Goal: Task Accomplishment & Management: Manage account settings

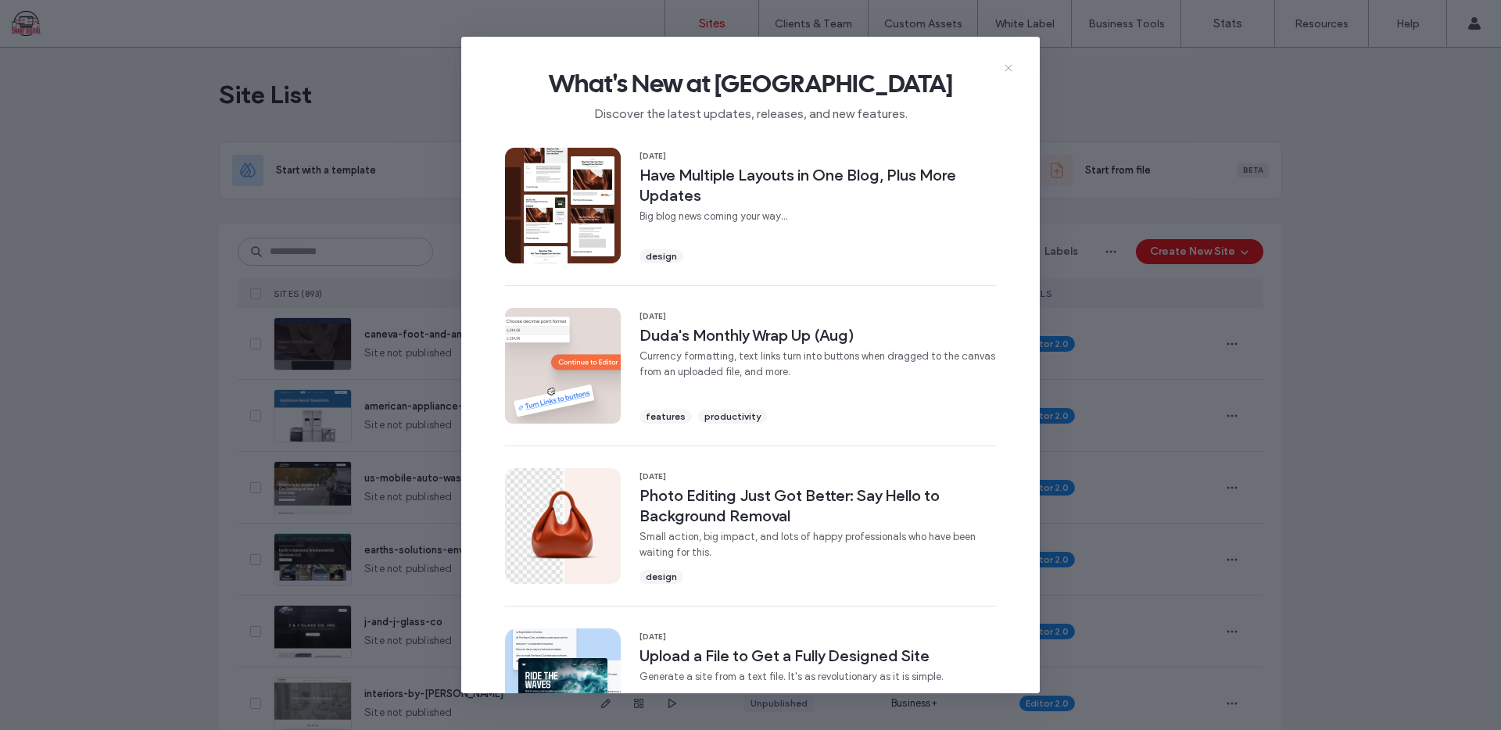
click at [1010, 64] on icon at bounding box center [1008, 68] width 13 height 13
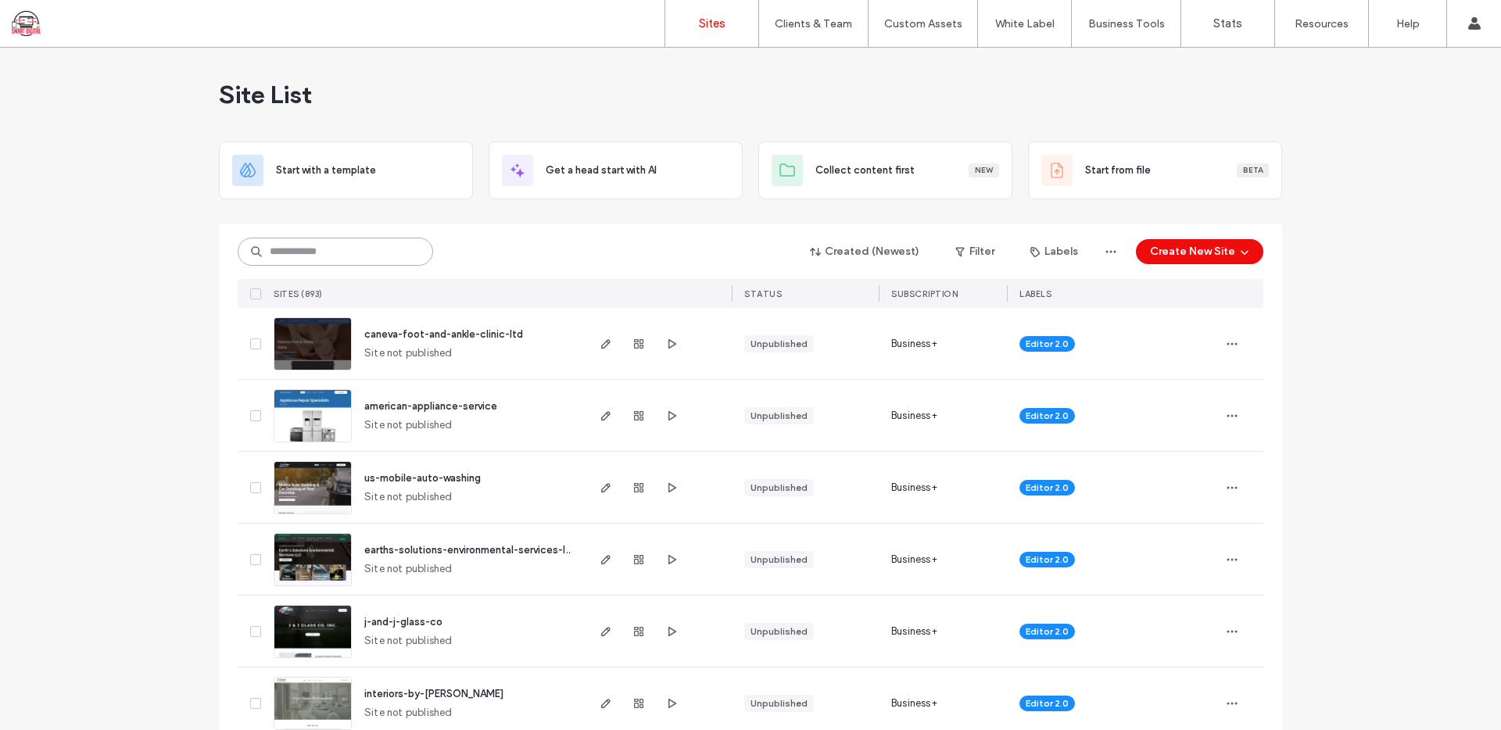
click at [378, 248] on input at bounding box center [335, 252] width 195 height 28
paste input "**********"
type input "**********"
paste input "**********"
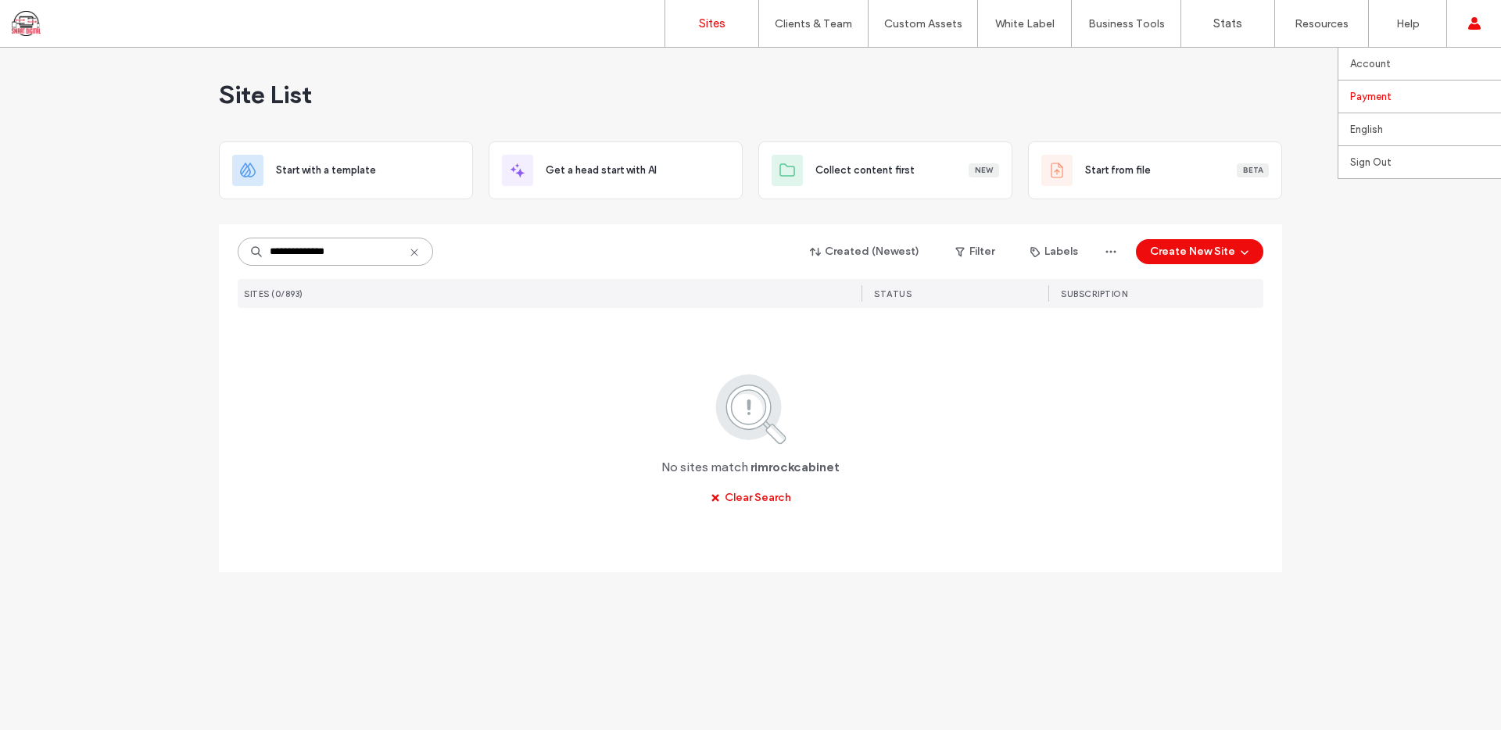
type input "**********"
click at [1425, 88] on link "Payment" at bounding box center [1425, 97] width 151 height 32
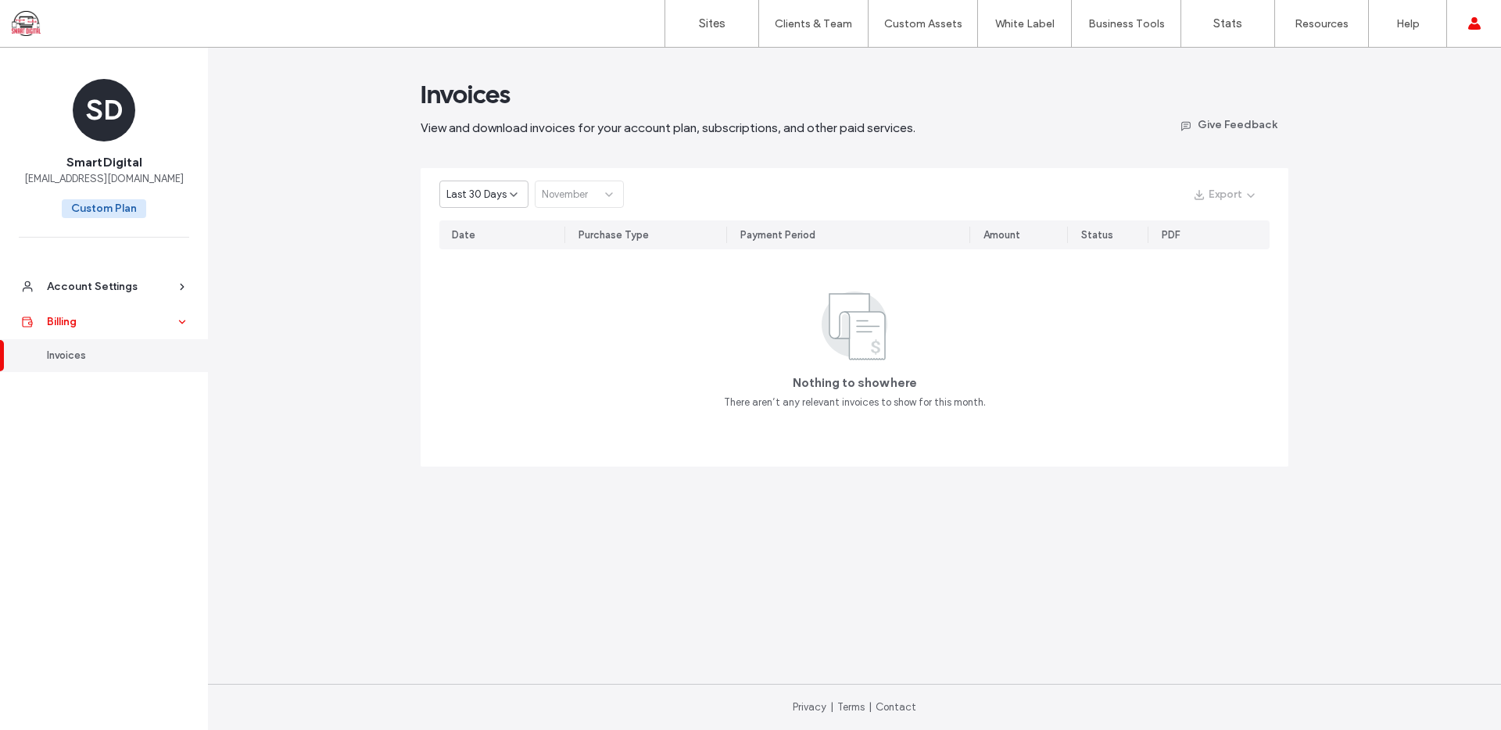
click at [106, 324] on div "Billing" at bounding box center [111, 322] width 128 height 16
click at [175, 325] on div at bounding box center [182, 322] width 14 height 11
click at [167, 285] on div "Account Settings" at bounding box center [111, 287] width 128 height 16
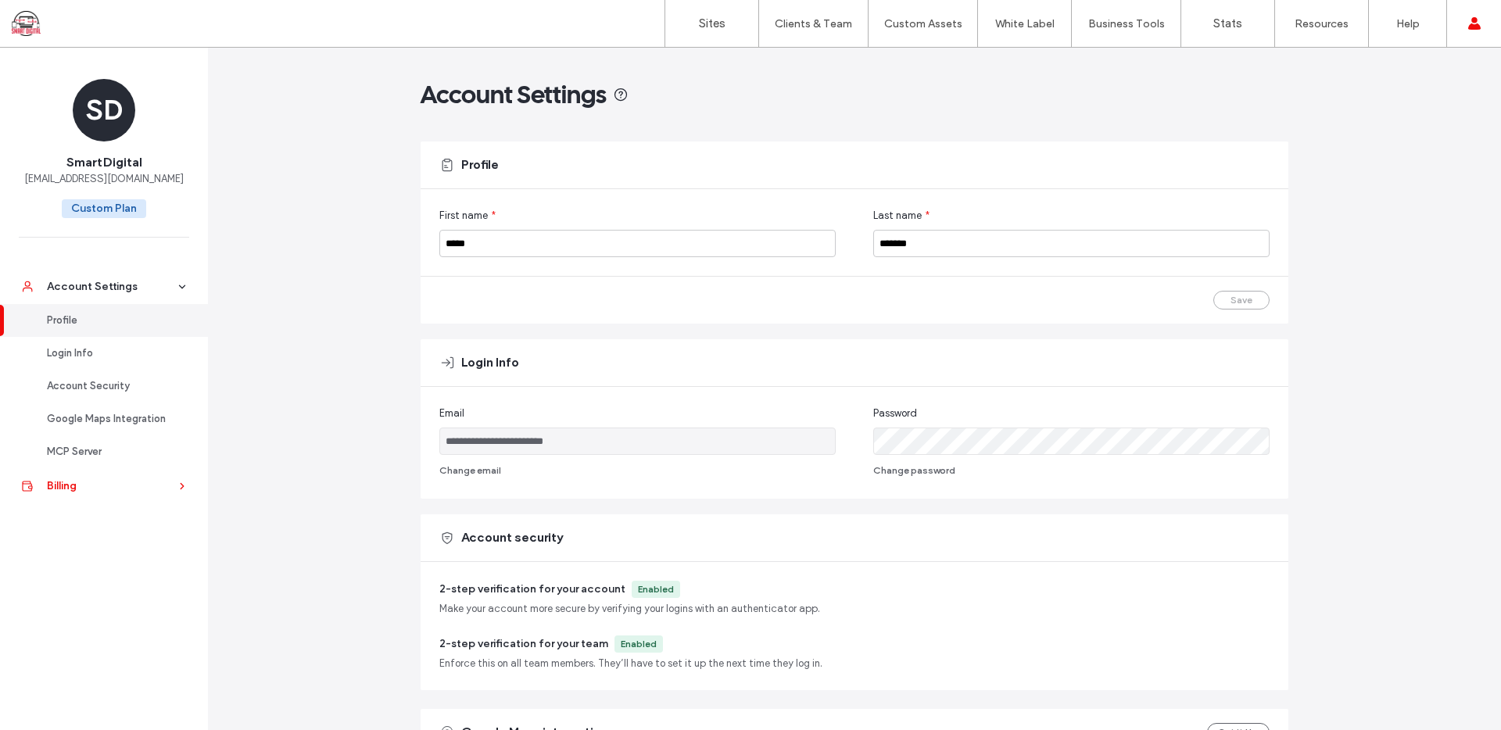
click at [120, 487] on div "Billing" at bounding box center [111, 487] width 128 height 16
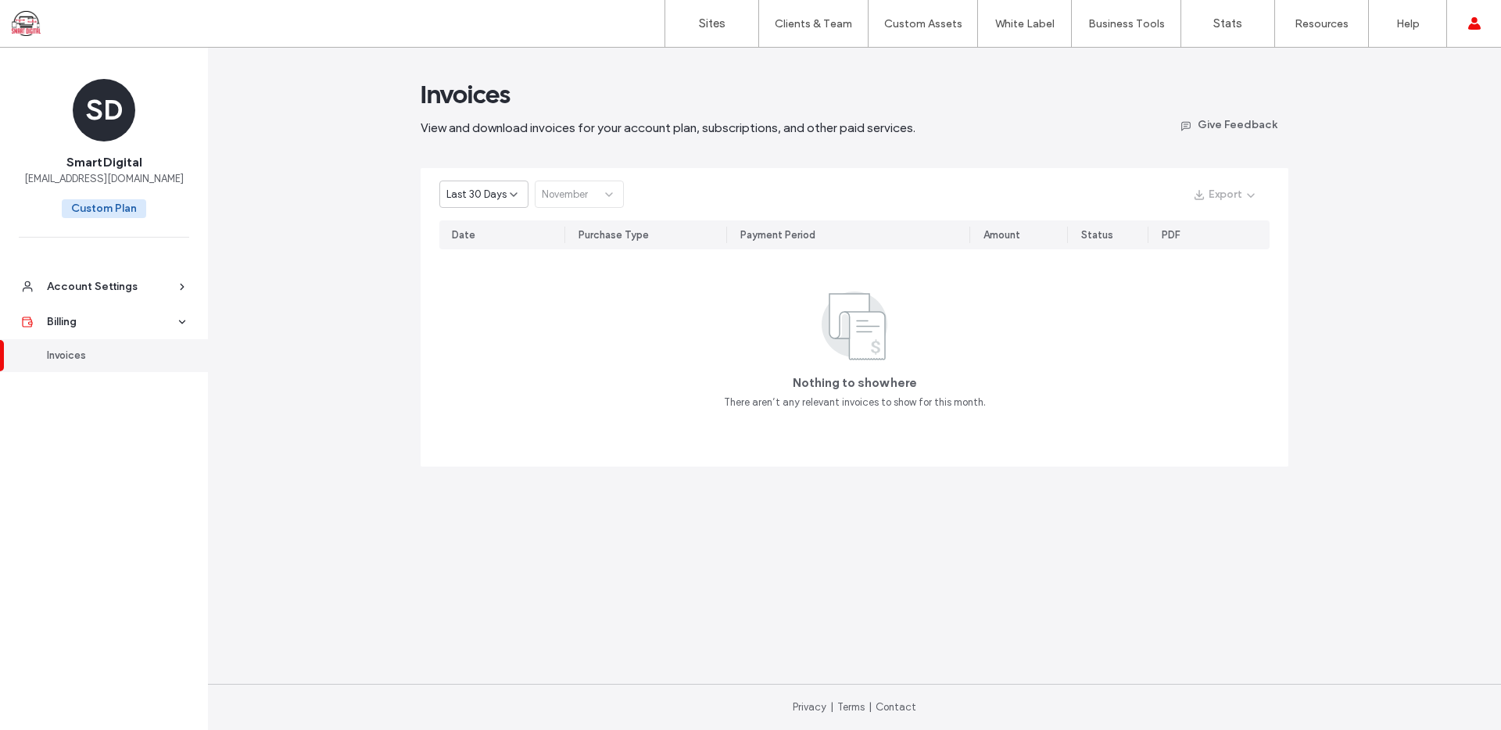
click at [503, 192] on span "Last 30 Days" at bounding box center [476, 195] width 60 height 16
click at [484, 281] on div "2024" at bounding box center [484, 276] width 88 height 27
click at [475, 193] on div "2024" at bounding box center [477, 195] width 63 height 16
click at [465, 297] on span "2023" at bounding box center [458, 304] width 25 height 16
click at [492, 192] on div "2023" at bounding box center [477, 195] width 63 height 16
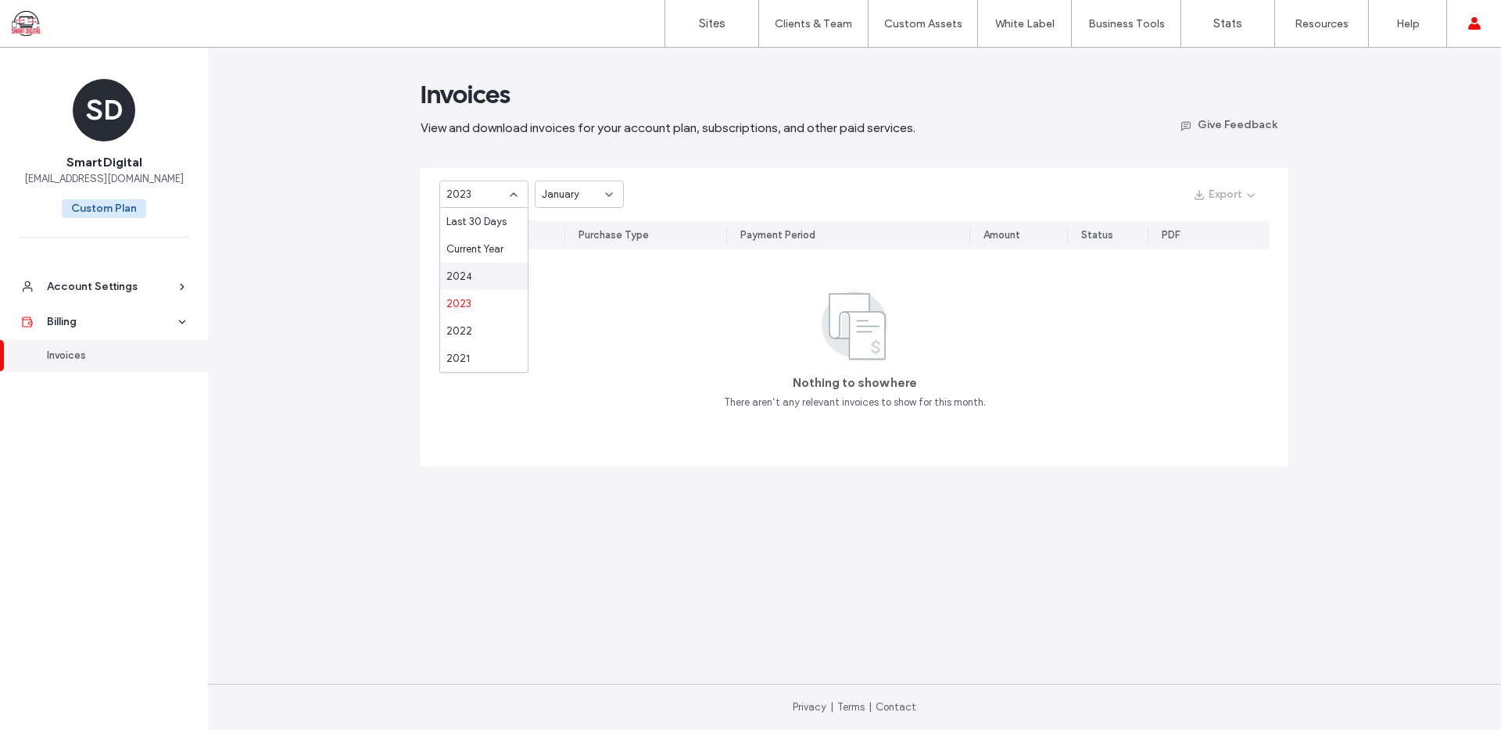
click at [468, 284] on div "2024" at bounding box center [484, 276] width 88 height 27
click at [569, 189] on span "January" at bounding box center [561, 195] width 38 height 16
click at [562, 249] on span "February" at bounding box center [562, 250] width 41 height 16
click at [574, 198] on span "February" at bounding box center [562, 195] width 41 height 16
click at [575, 278] on div "March" at bounding box center [580, 276] width 88 height 27
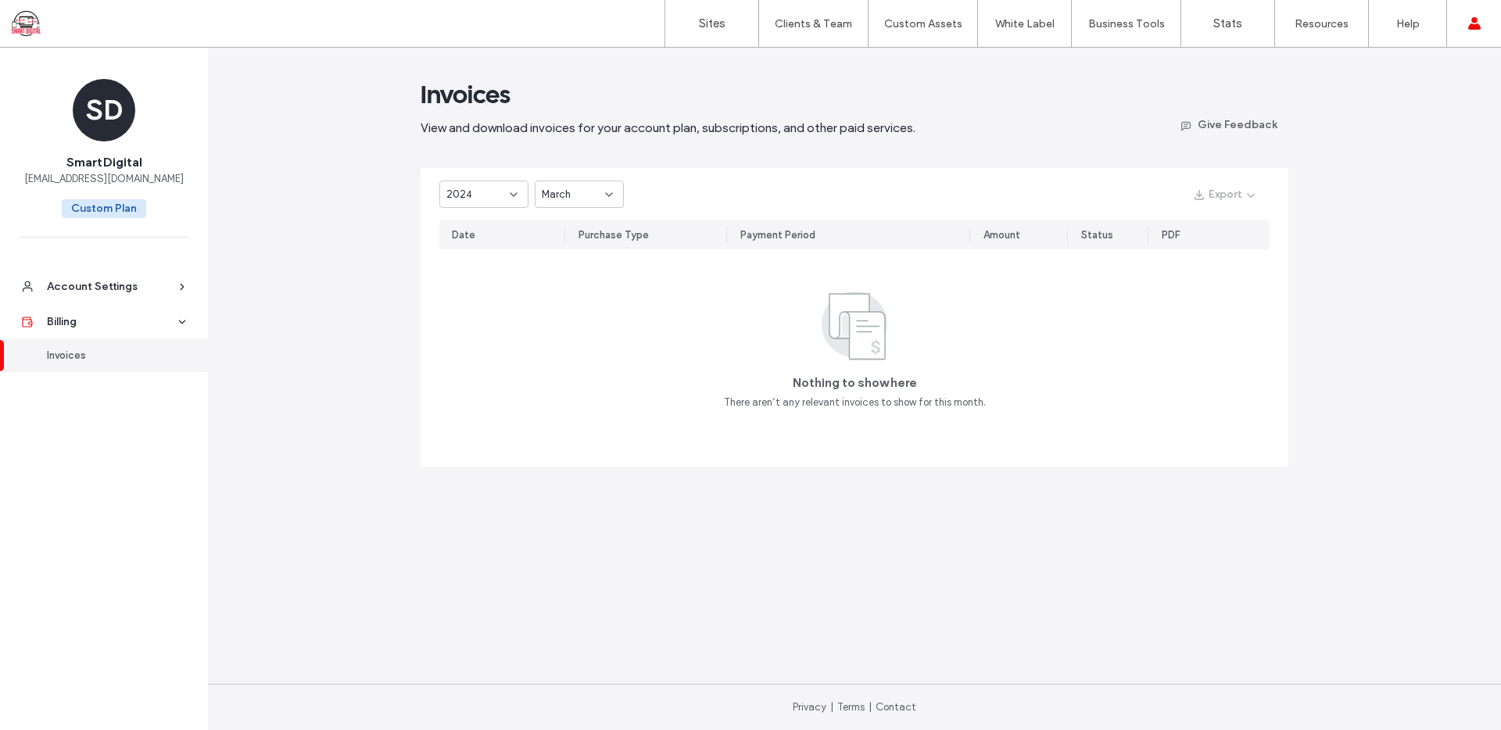
click at [596, 199] on div "March" at bounding box center [573, 195] width 63 height 16
click at [572, 303] on div "April" at bounding box center [580, 303] width 88 height 27
click at [608, 185] on div "April" at bounding box center [579, 194] width 89 height 27
click at [583, 322] on div "May" at bounding box center [580, 330] width 88 height 27
click at [587, 195] on div "May" at bounding box center [573, 195] width 63 height 16
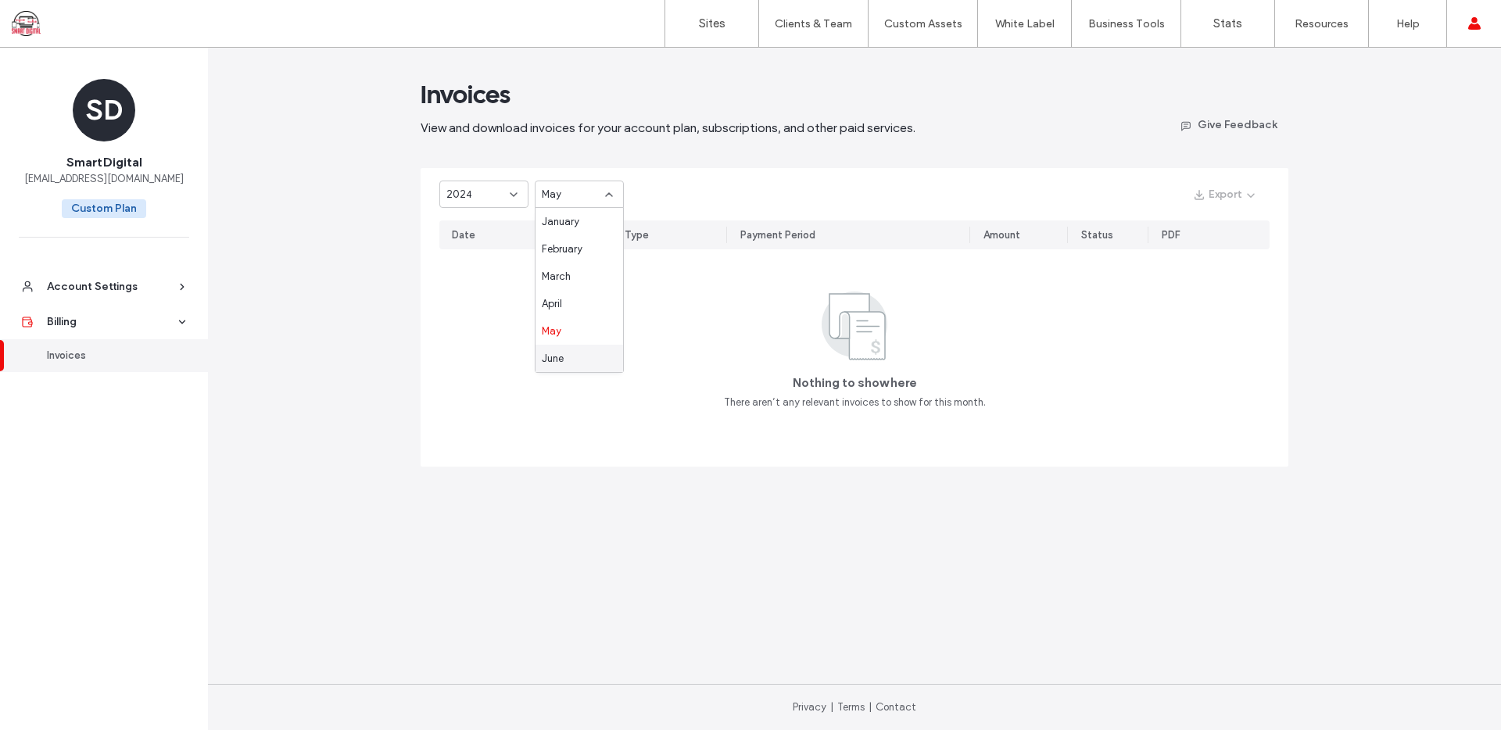
click at [582, 350] on div "June" at bounding box center [580, 358] width 88 height 27
click at [597, 189] on div "June" at bounding box center [573, 195] width 63 height 16
click at [580, 270] on div "July" at bounding box center [580, 276] width 88 height 27
click at [575, 181] on div "July" at bounding box center [579, 194] width 89 height 27
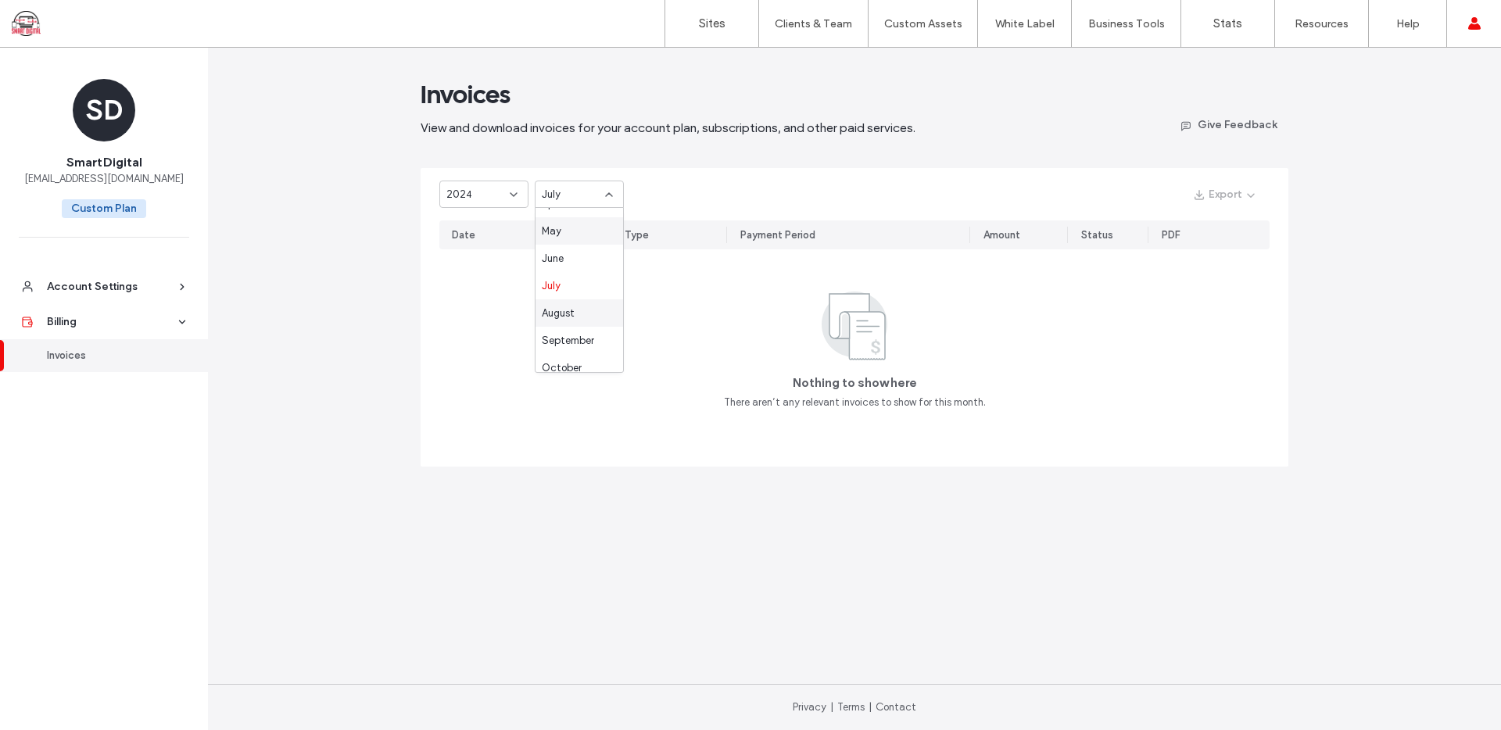
scroll to position [102, 0]
click at [574, 304] on span "August" at bounding box center [558, 312] width 33 height 16
drag, startPoint x: 575, startPoint y: 195, endPoint x: 577, endPoint y: 205, distance: 9.5
click at [575, 195] on div "August" at bounding box center [573, 195] width 63 height 16
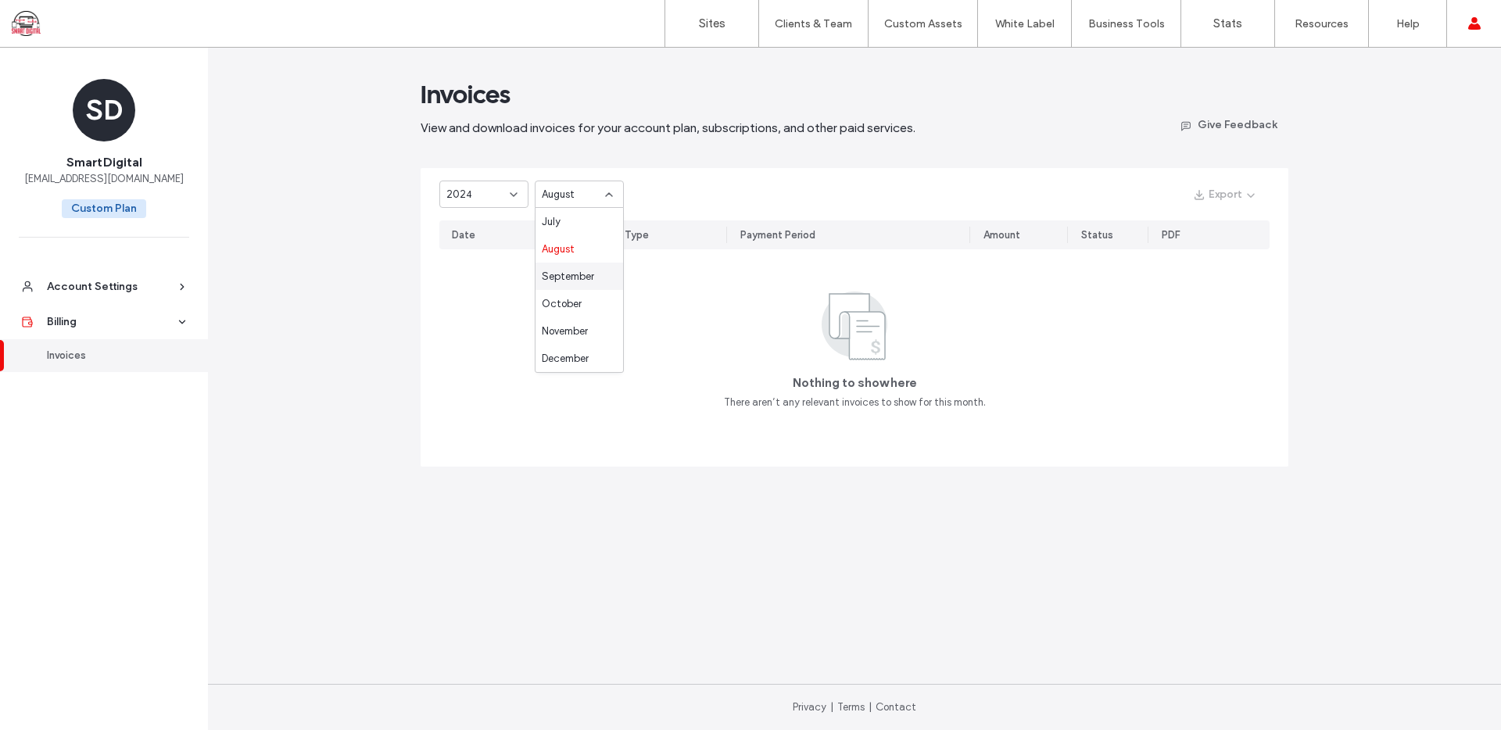
click at [583, 272] on span "September" at bounding box center [568, 277] width 52 height 16
click at [583, 187] on span "September" at bounding box center [568, 195] width 52 height 16
click at [583, 296] on div "October" at bounding box center [580, 303] width 88 height 27
click at [582, 192] on div "October" at bounding box center [573, 195] width 63 height 16
click at [566, 331] on span "November" at bounding box center [565, 332] width 46 height 16
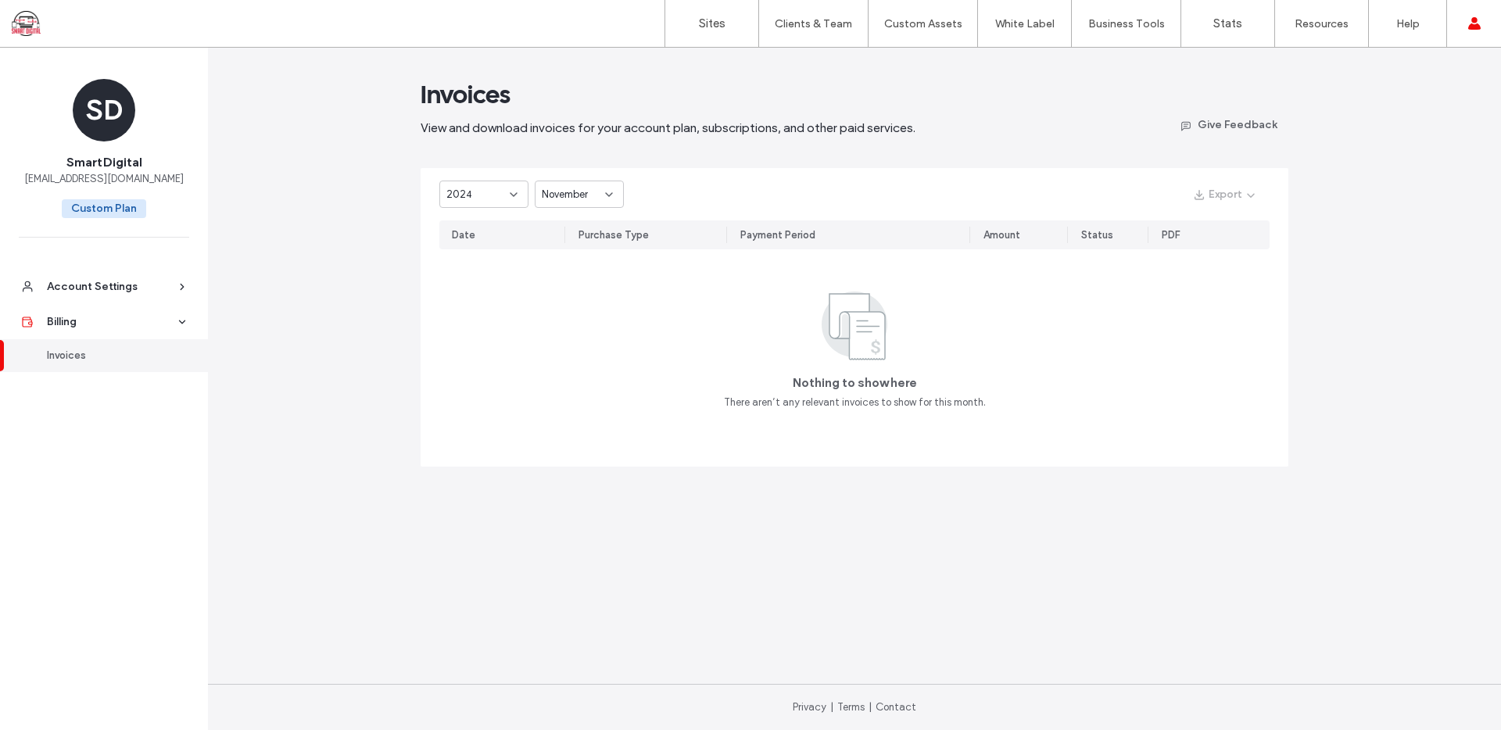
click at [570, 188] on span "November" at bounding box center [565, 195] width 46 height 16
click at [577, 356] on span "December" at bounding box center [565, 359] width 47 height 16
click at [509, 185] on div "2024" at bounding box center [483, 194] width 89 height 27
click at [490, 242] on span "Current Year" at bounding box center [474, 250] width 57 height 16
click at [102, 330] on link "Billing" at bounding box center [104, 321] width 208 height 35
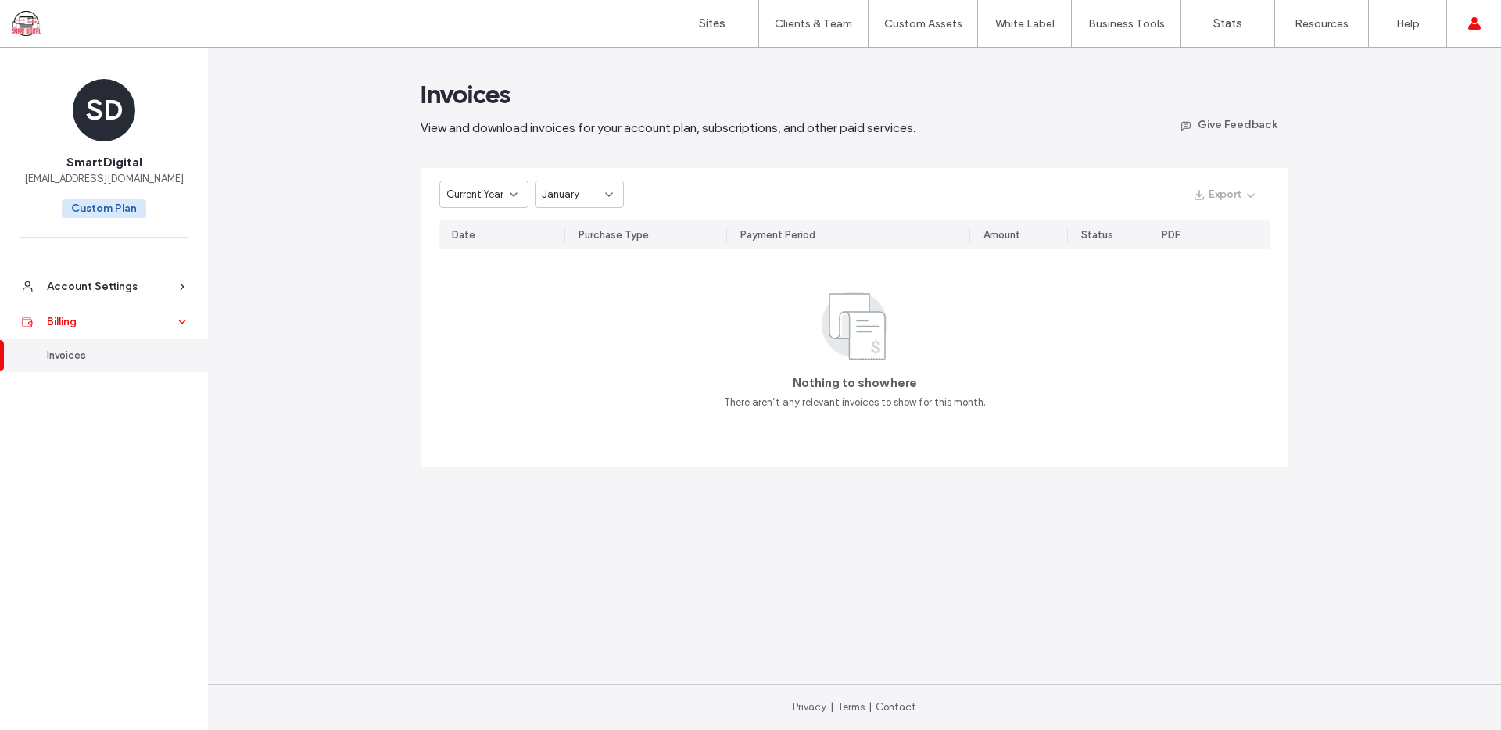
click at [188, 318] on div at bounding box center [182, 322] width 14 height 11
click at [184, 282] on icon at bounding box center [182, 286] width 11 height 11
